Goal: Task Accomplishment & Management: Complete application form

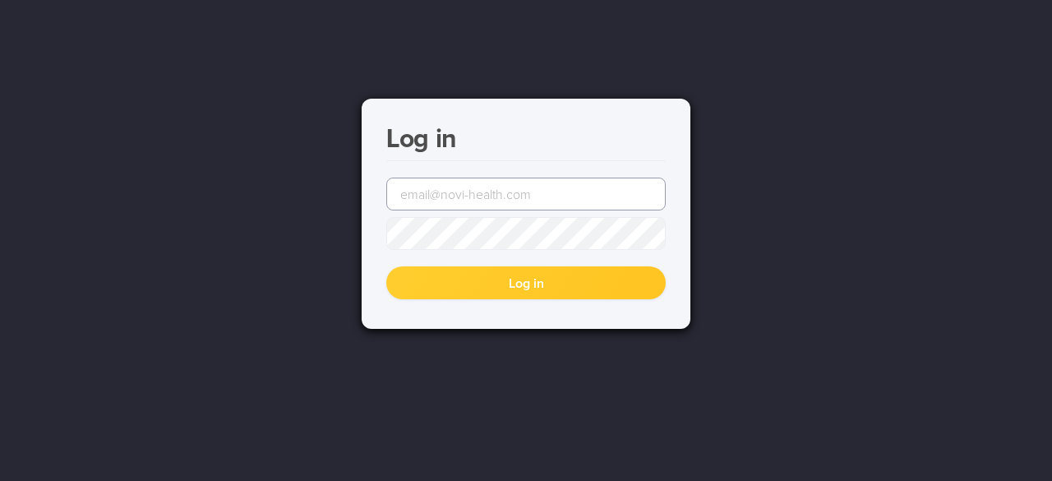
type input "[EMAIL_ADDRESS][DOMAIN_NAME]"
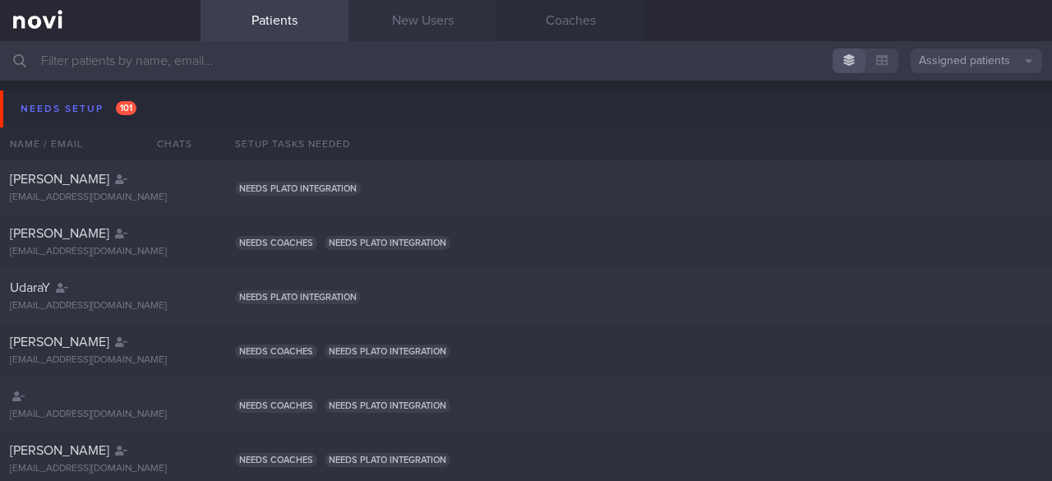
click at [393, 32] on link "New Users" at bounding box center [422, 20] width 148 height 41
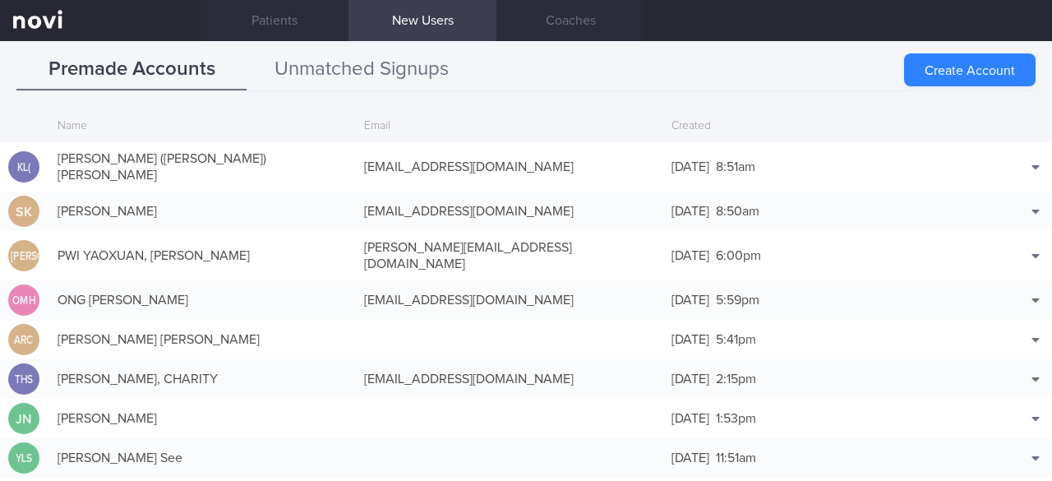
click at [316, 64] on button "Unmatched Signups" at bounding box center [361, 69] width 230 height 41
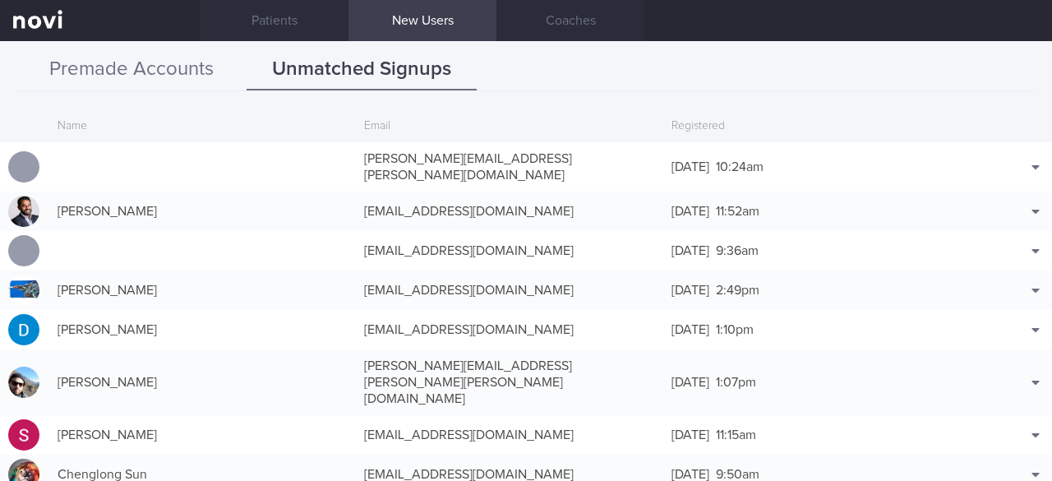
click at [179, 75] on button "Premade Accounts" at bounding box center [131, 69] width 230 height 41
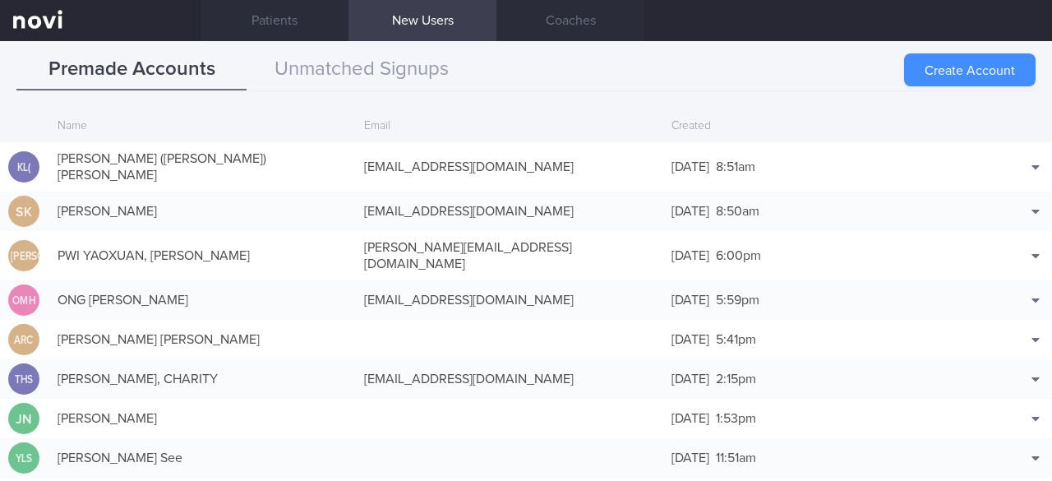
click at [976, 77] on button "Create Account" at bounding box center [969, 69] width 131 height 33
click at [955, 63] on div "Create Account" at bounding box center [969, 69] width 131 height 33
click at [403, 132] on div "Email" at bounding box center [509, 126] width 306 height 31
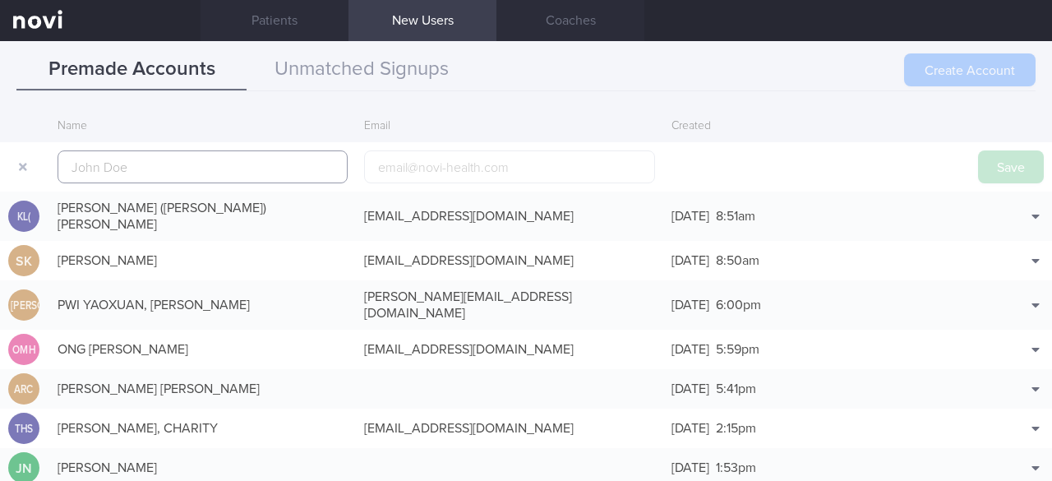
scroll to position [39, 0]
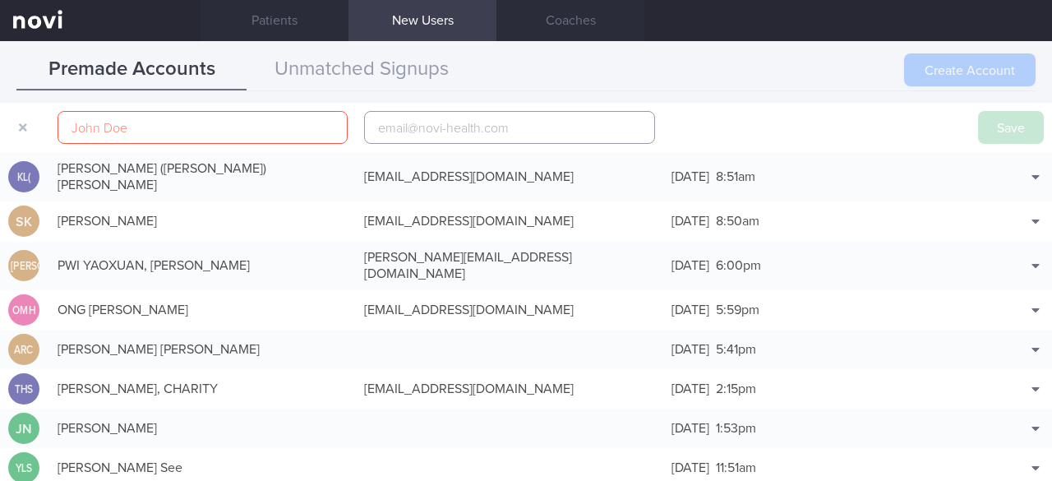
click at [389, 133] on input "email" at bounding box center [509, 127] width 290 height 33
paste input "[EMAIL_ADDRESS][DOMAIN_NAME]"
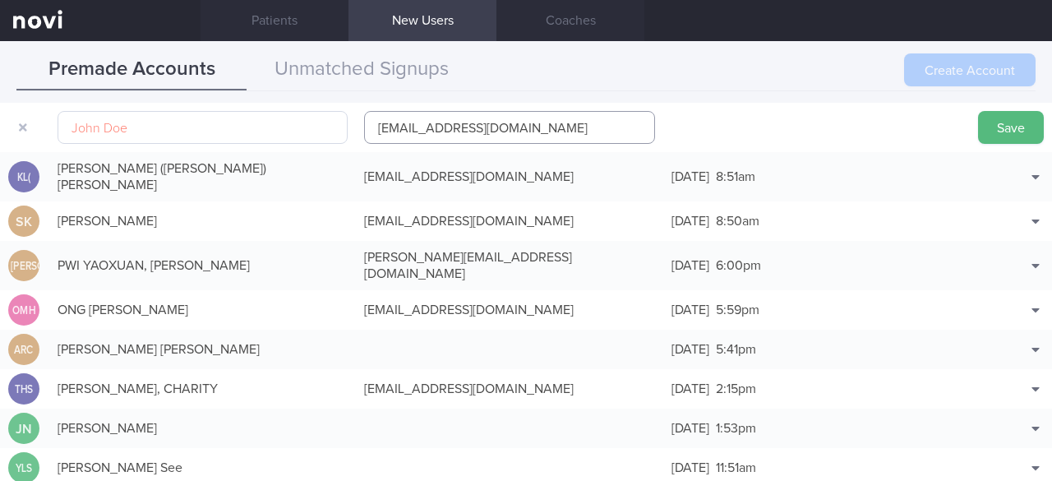
type input "[EMAIL_ADDRESS][DOMAIN_NAME]"
click at [164, 131] on input "text" at bounding box center [203, 127] width 290 height 33
paste input "[PERSON_NAME]"
type input "[PERSON_NAME]"
click at [423, 127] on input "[EMAIL_ADDRESS][DOMAIN_NAME]" at bounding box center [509, 127] width 290 height 33
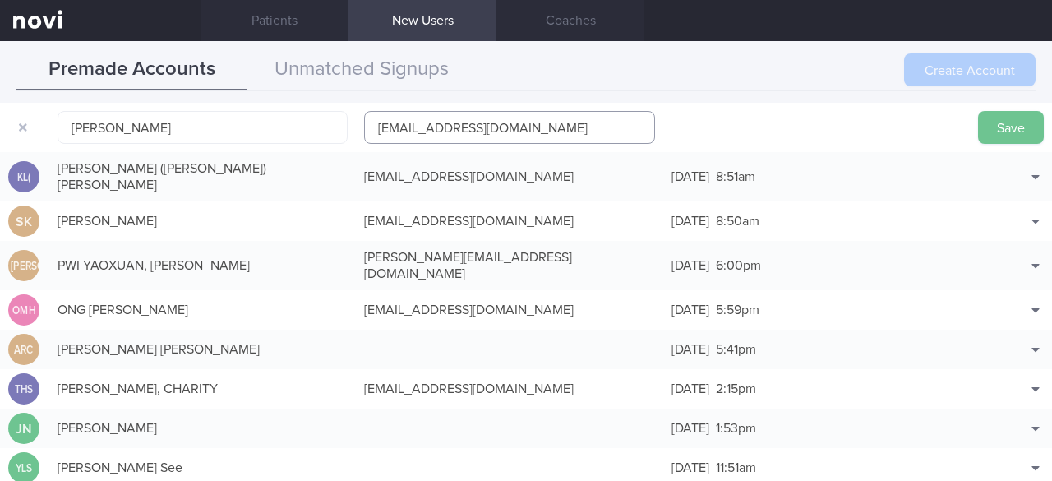
type input "[EMAIL_ADDRESS][DOMAIN_NAME]"
click at [1002, 122] on button "Save" at bounding box center [1011, 127] width 66 height 33
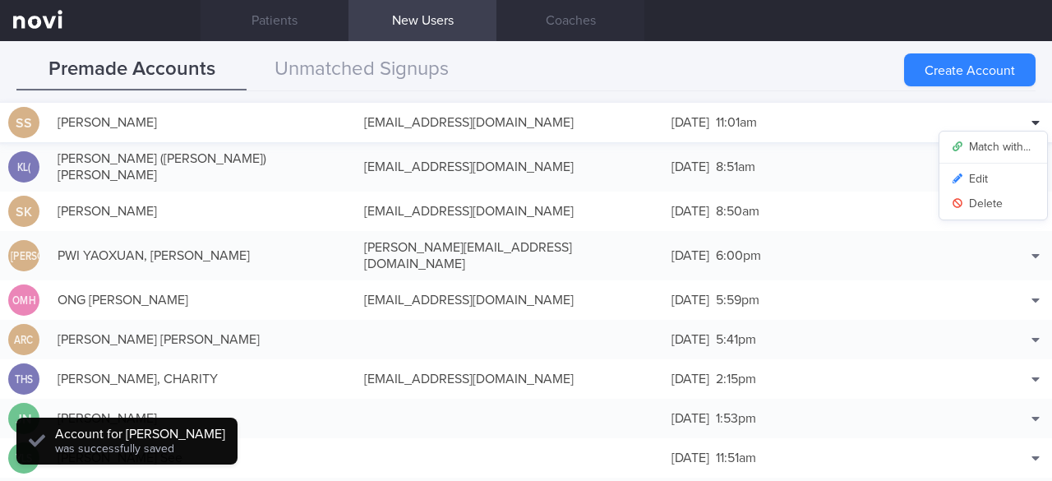
click at [1031, 121] on icon at bounding box center [1034, 123] width 7 height 4
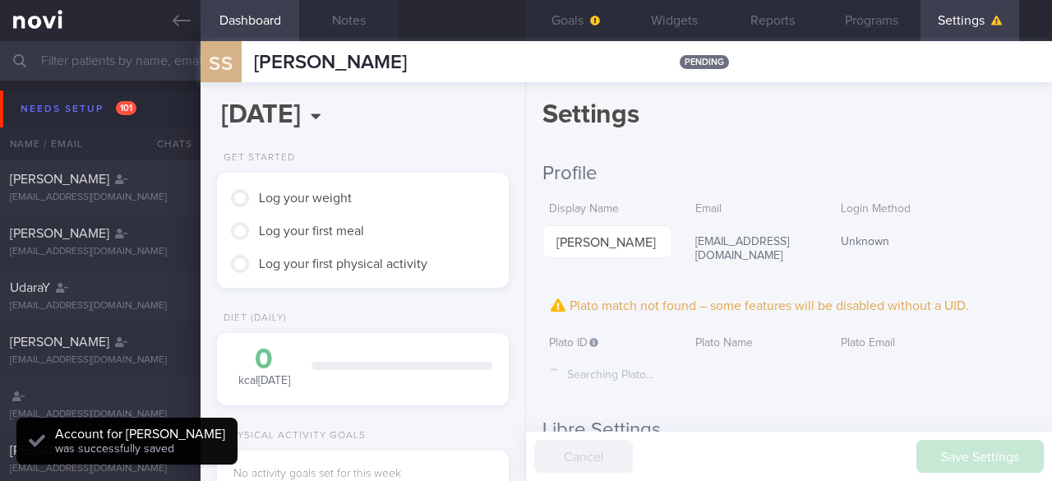
scroll to position [128, 256]
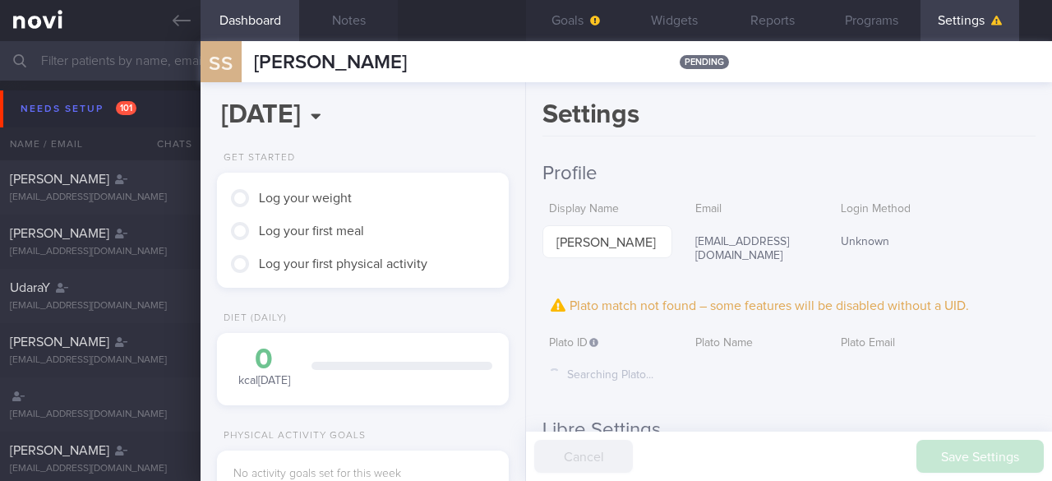
drag, startPoint x: 182, startPoint y: 24, endPoint x: 501, endPoint y: 30, distance: 318.9
click at [182, 24] on icon at bounding box center [182, 21] width 18 height 18
click at [181, 18] on icon at bounding box center [182, 21] width 18 height 18
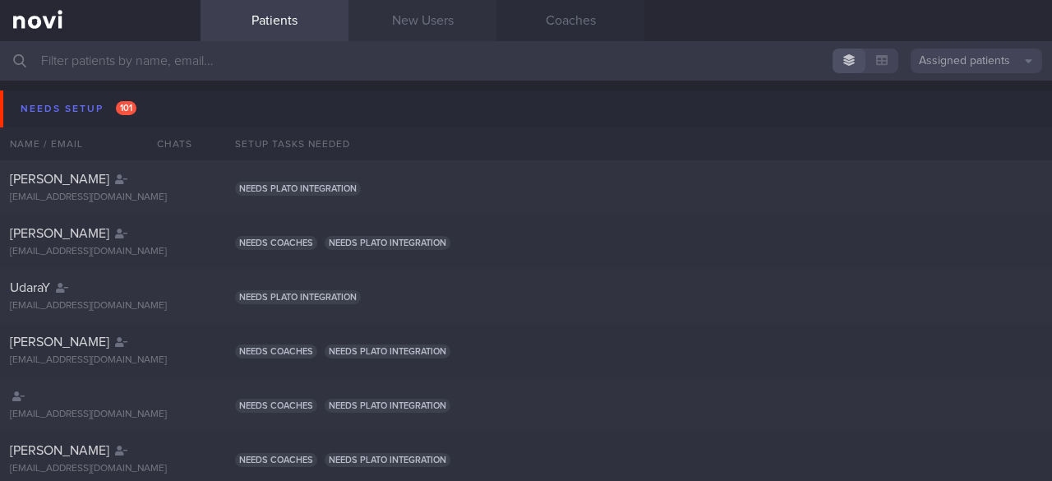
click at [409, 21] on link "New Users" at bounding box center [422, 20] width 148 height 41
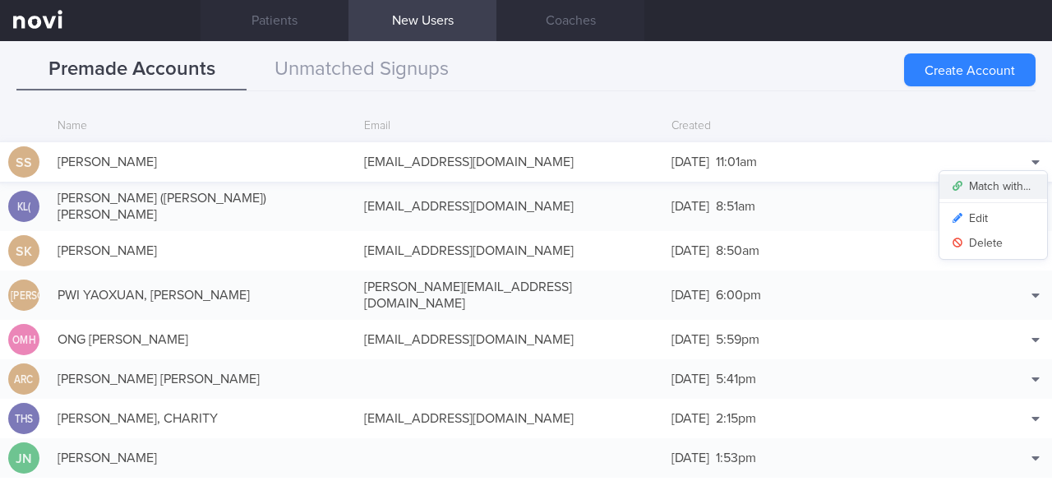
click at [1009, 186] on button "Match with..." at bounding box center [993, 186] width 108 height 25
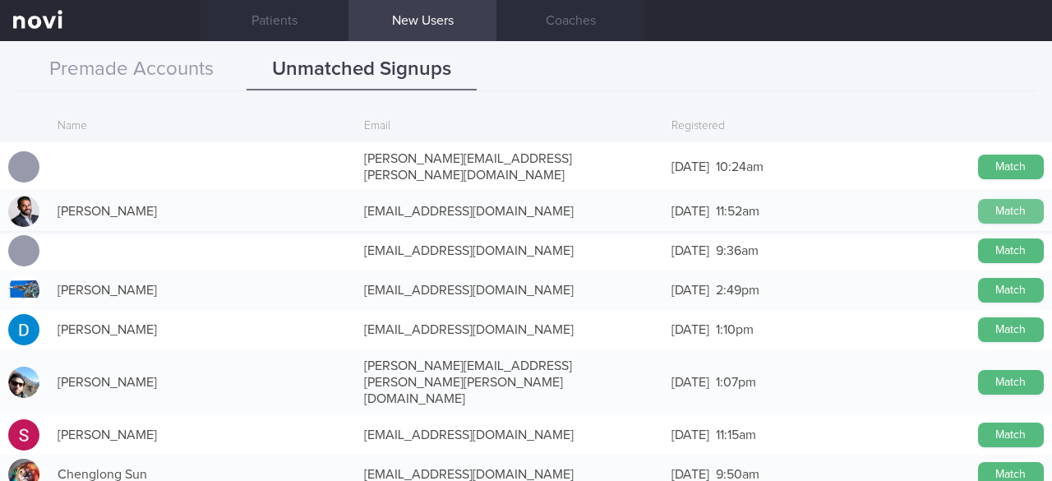
click at [1012, 202] on button "Match" at bounding box center [1011, 211] width 66 height 25
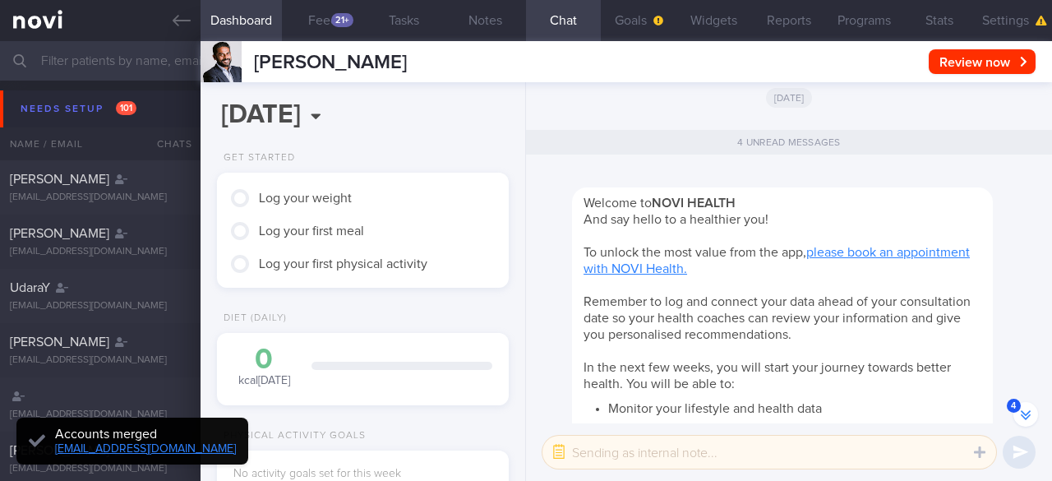
scroll to position [-458, 0]
